Goal: Answer question/provide support

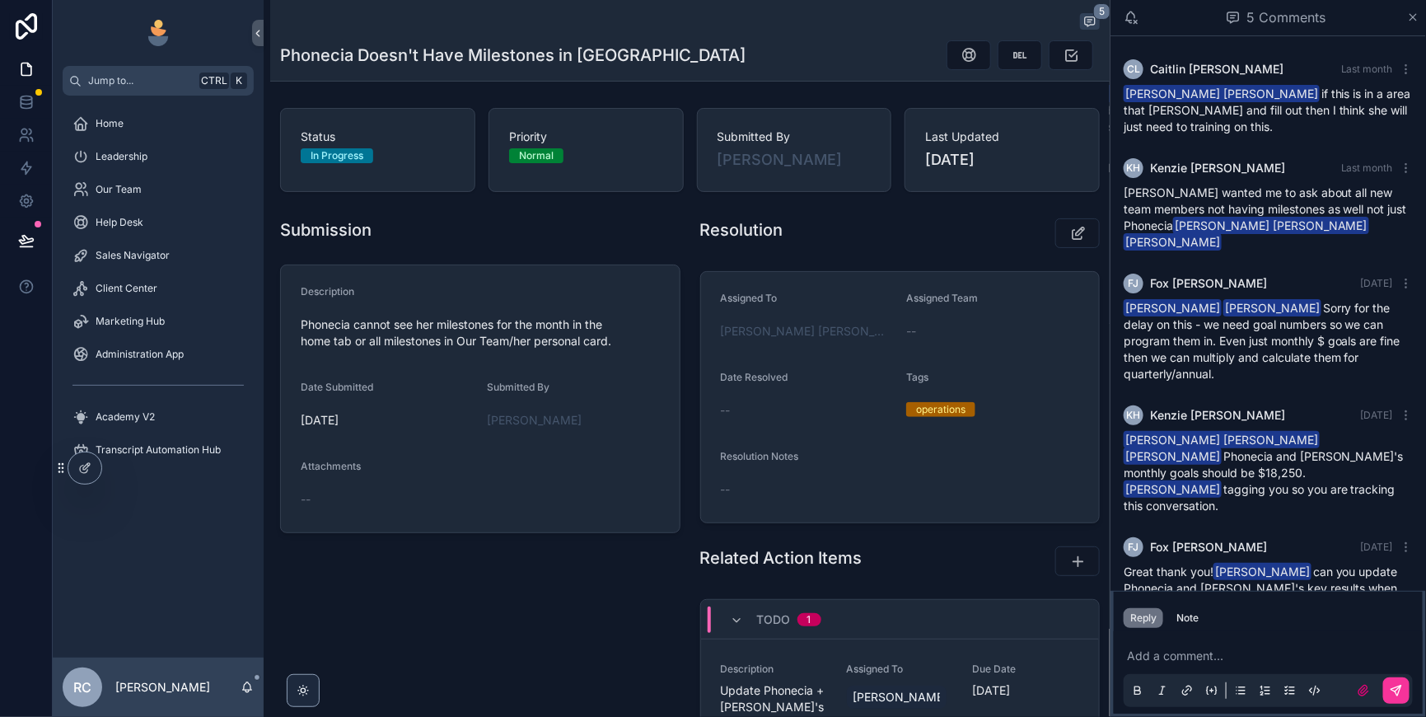
scroll to position [98, 0]
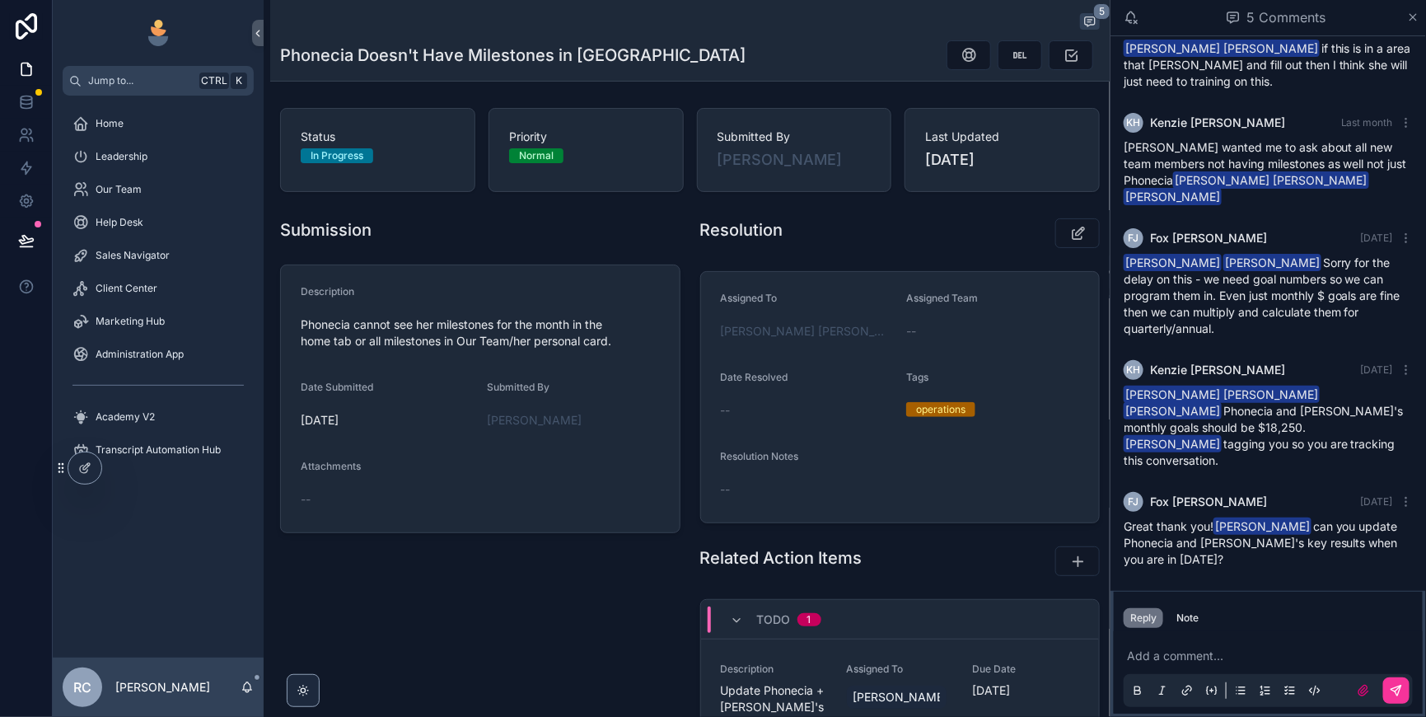
click at [1162, 647] on p "scrollable content" at bounding box center [1271, 655] width 289 height 16
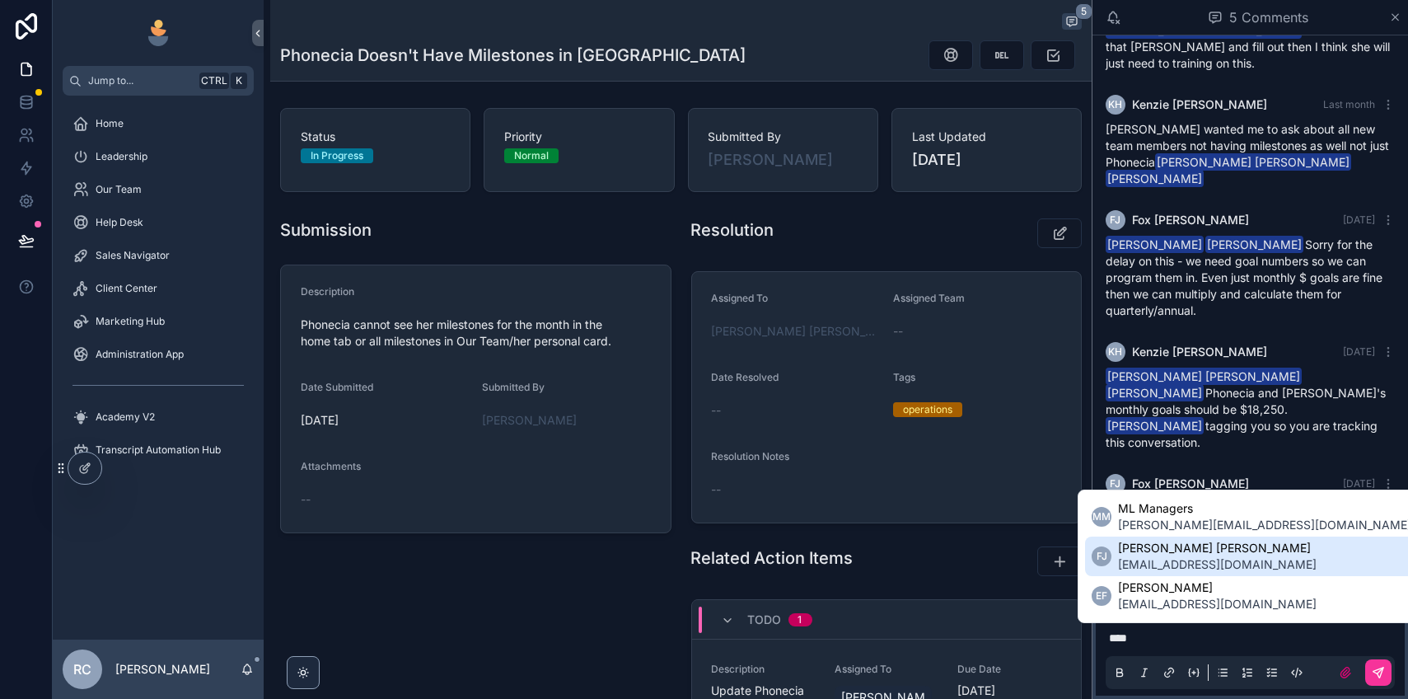
click at [1183, 556] on span "[EMAIL_ADDRESS][DOMAIN_NAME]" at bounding box center [1217, 564] width 199 height 16
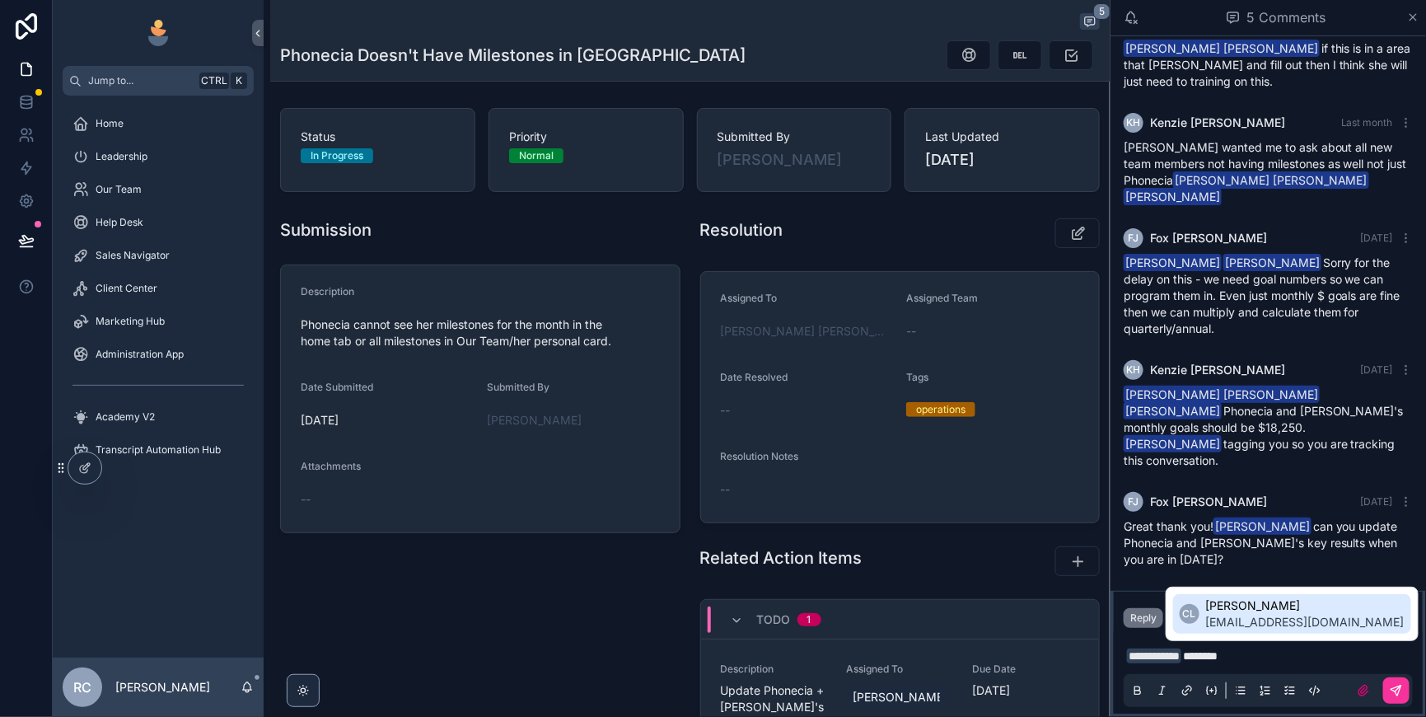
click at [1262, 609] on span "[PERSON_NAME]" at bounding box center [1305, 605] width 199 height 16
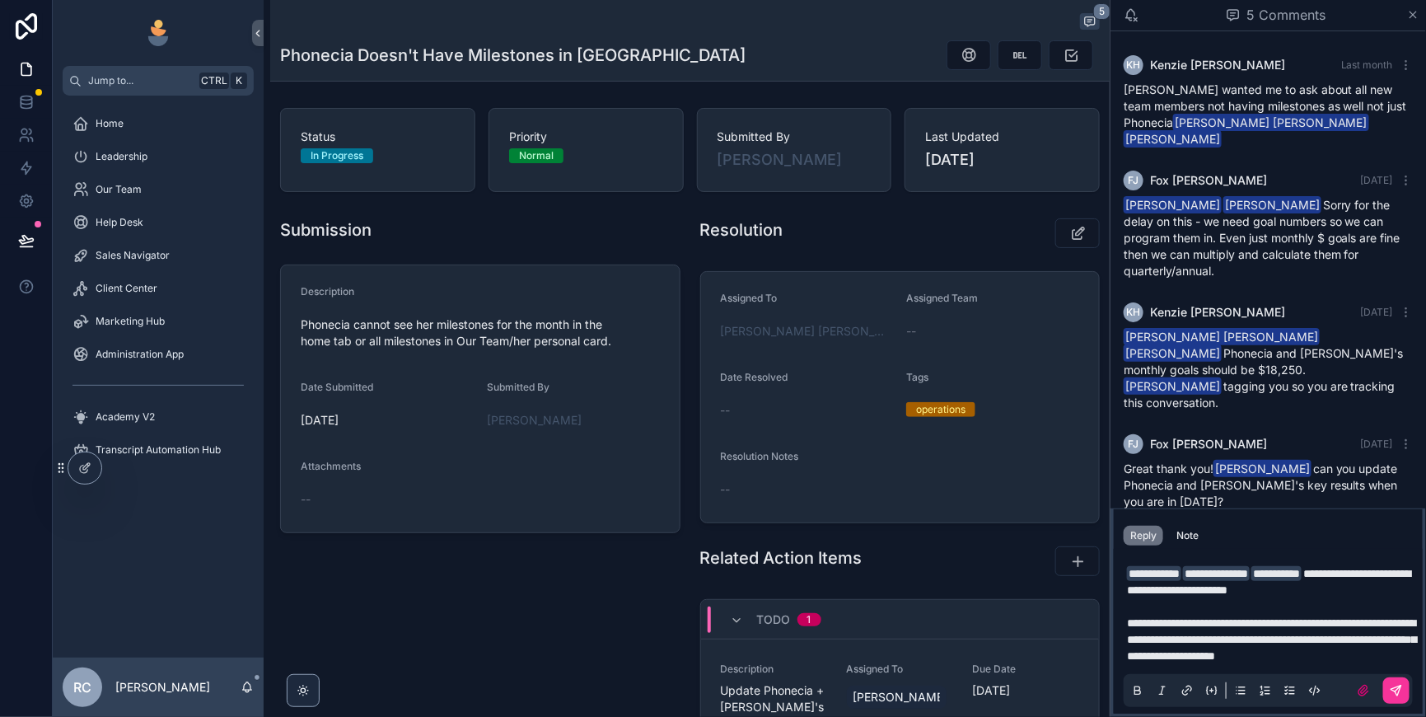
click at [1386, 686] on button "scrollable content" at bounding box center [1396, 690] width 26 height 26
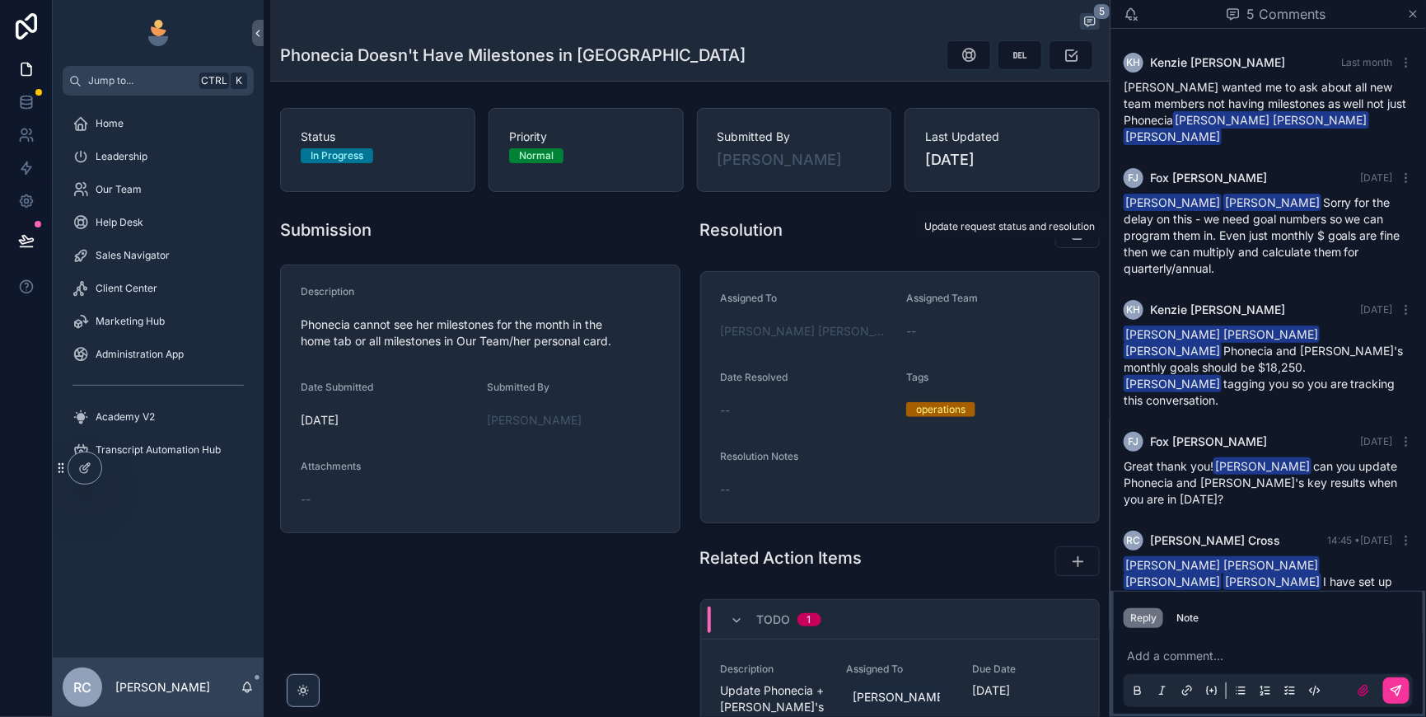
click at [1069, 241] on icon "scrollable content" at bounding box center [1077, 233] width 17 height 16
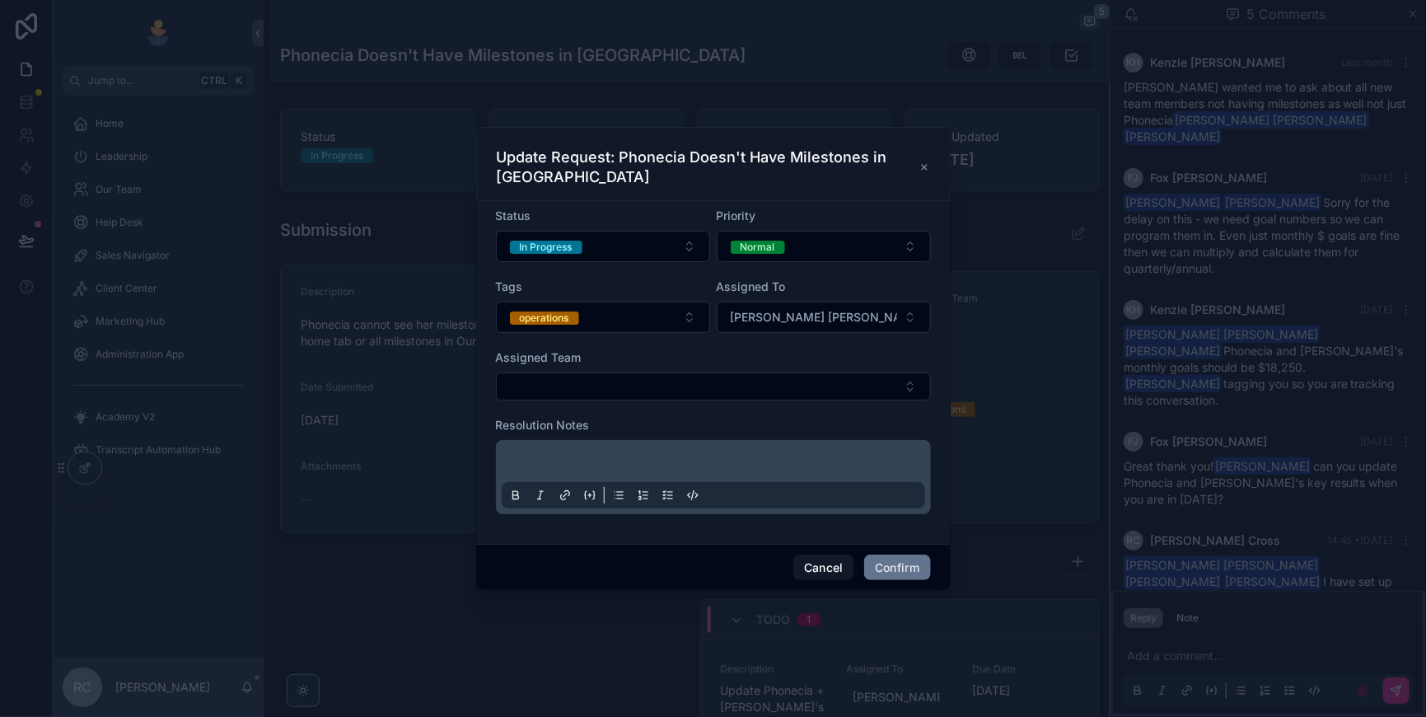
click at [688, 231] on button "In Progress" at bounding box center [603, 246] width 214 height 31
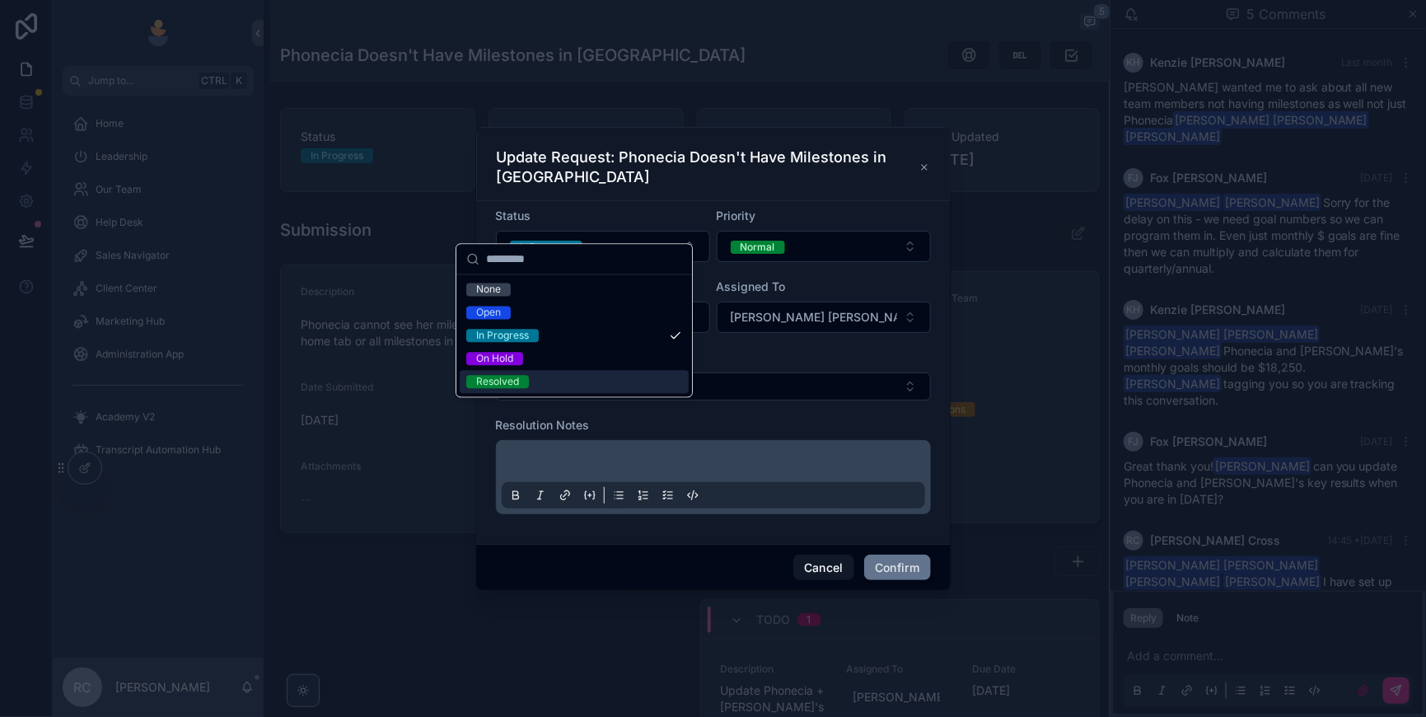
click at [519, 388] on div "Resolved" at bounding box center [497, 381] width 43 height 13
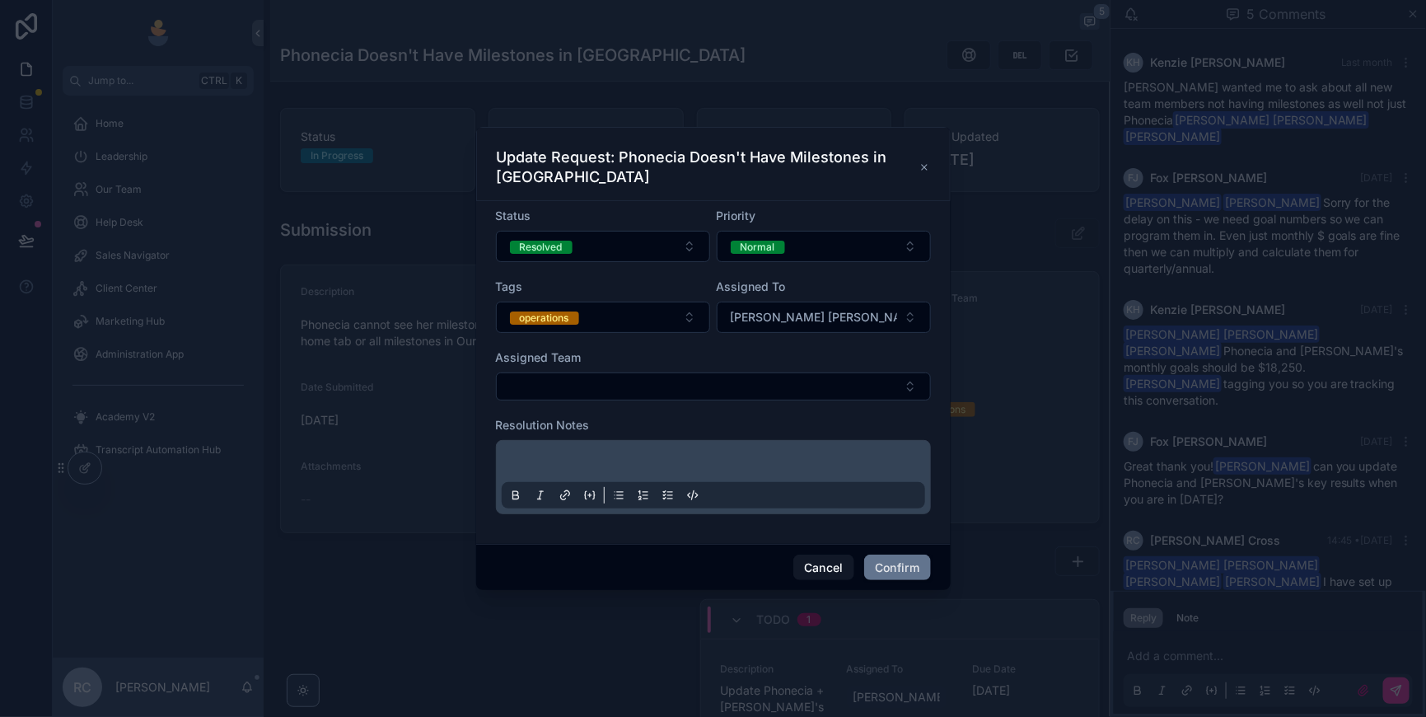
click at [548, 456] on p at bounding box center [716, 464] width 423 height 16
click at [910, 574] on button "Confirm" at bounding box center [897, 567] width 66 height 26
